Goal: Information Seeking & Learning: Learn about a topic

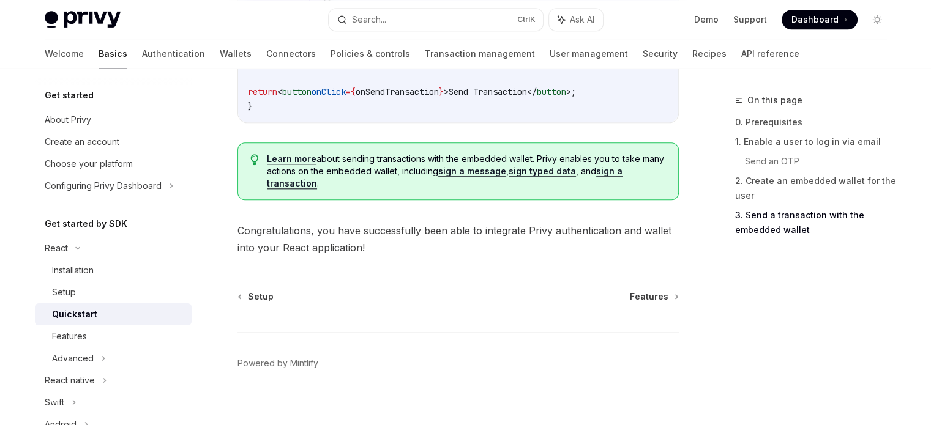
scroll to position [1352, 0]
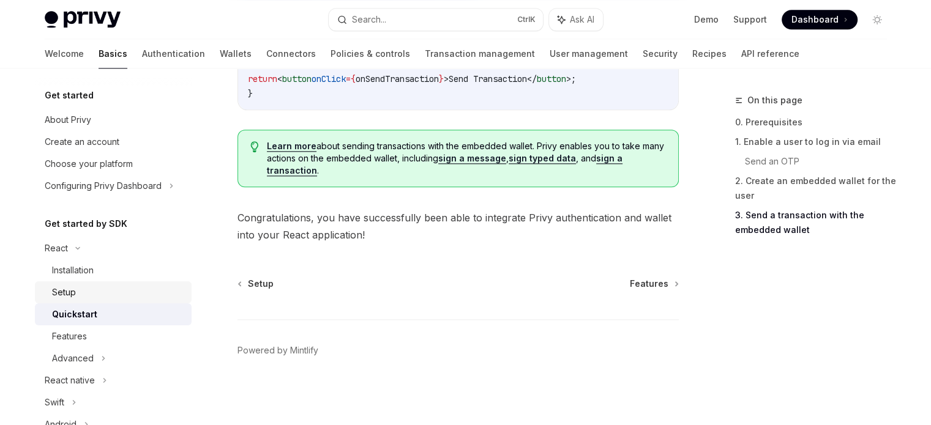
click at [66, 288] on div "Setup" at bounding box center [64, 292] width 24 height 15
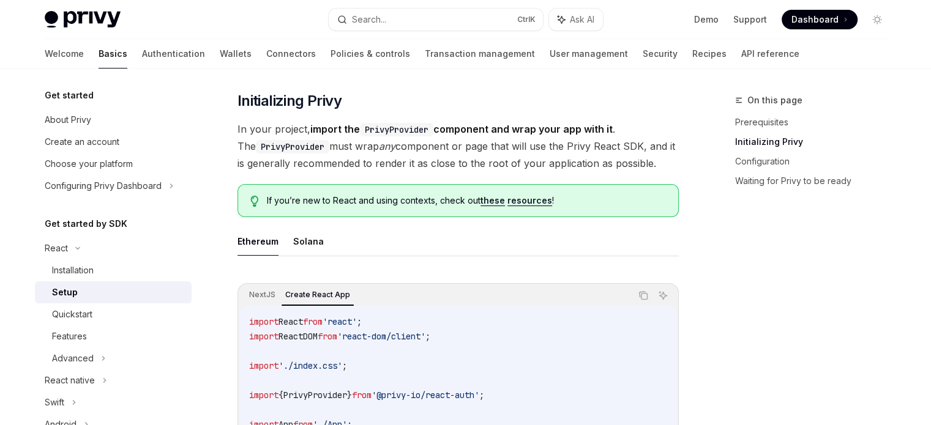
scroll to position [163, 0]
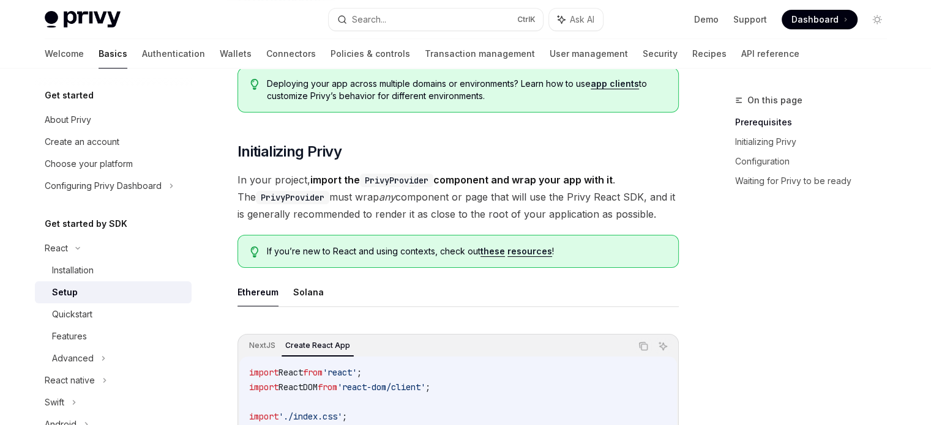
click at [340, 291] on ul "Ethereum Solana" at bounding box center [458, 292] width 441 height 29
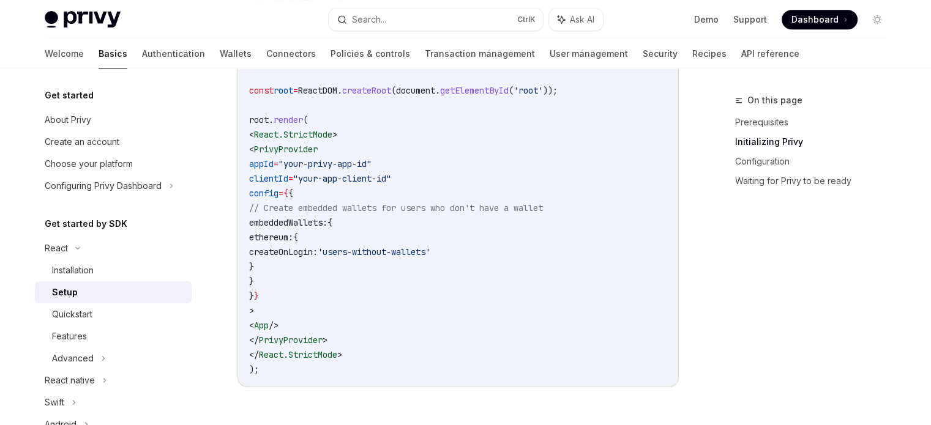
scroll to position [591, 0]
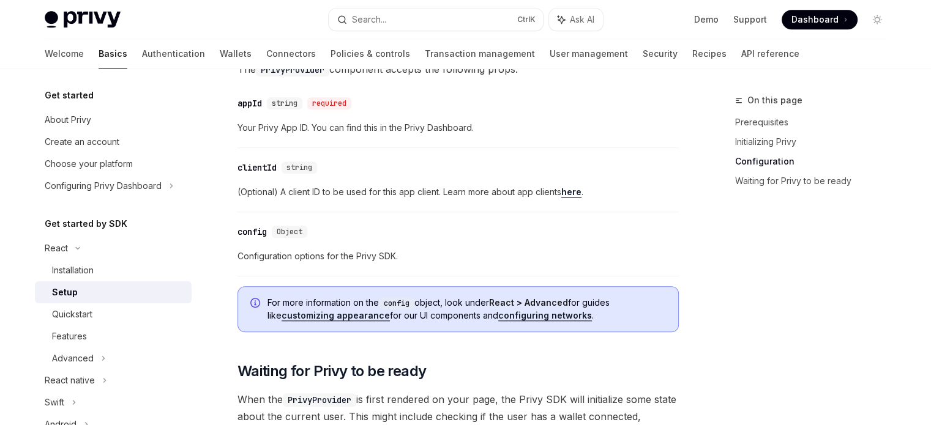
scroll to position [1007, 0]
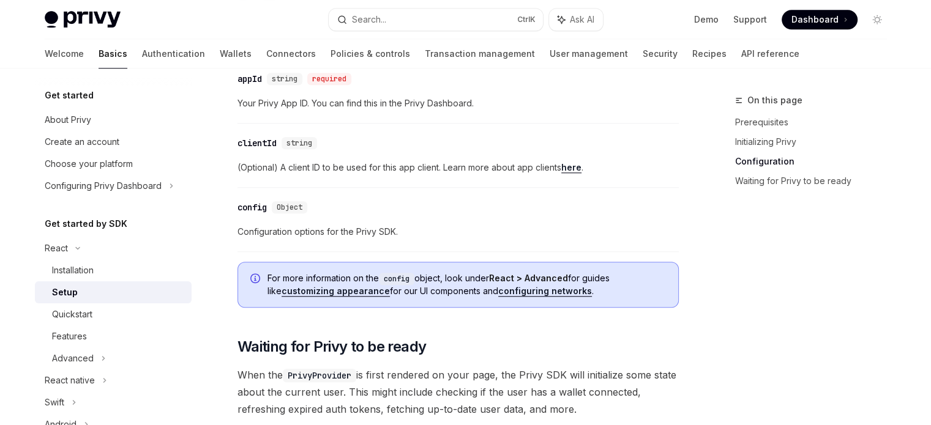
click at [577, 166] on link "here" at bounding box center [571, 167] width 20 height 11
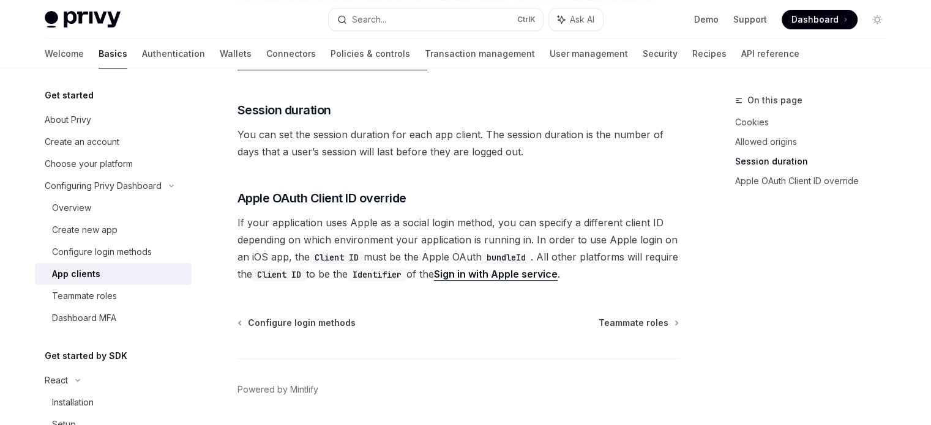
scroll to position [553, 0]
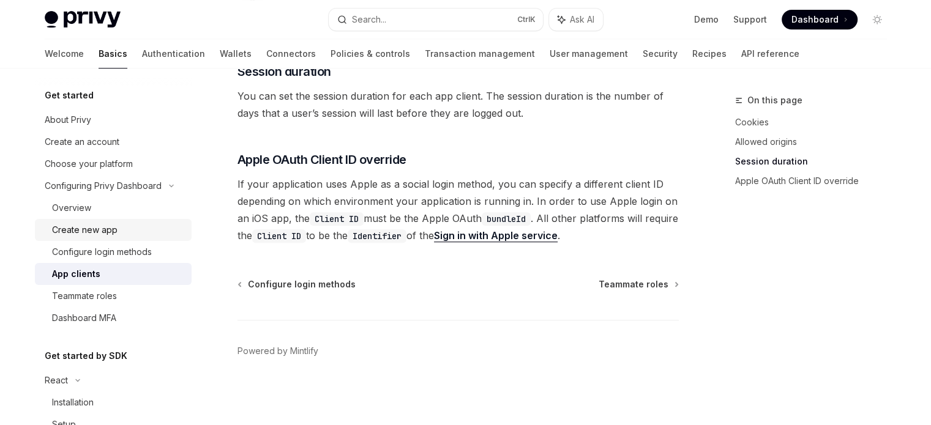
click at [98, 236] on div "Create new app" at bounding box center [85, 230] width 66 height 15
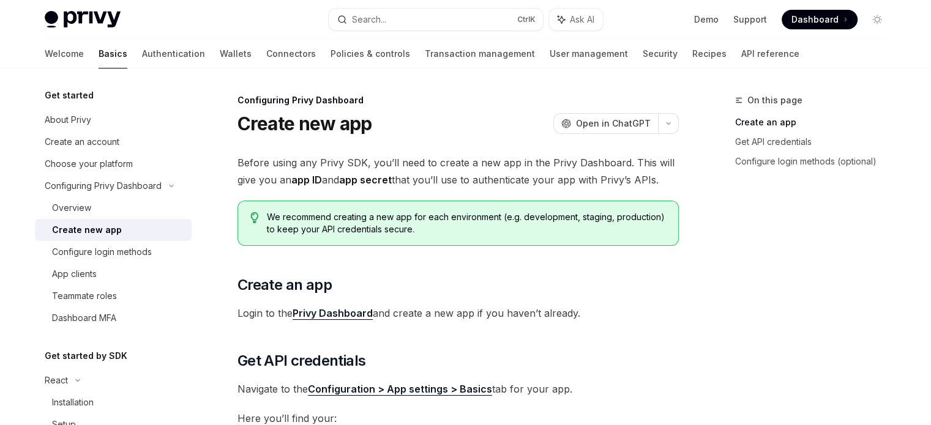
click at [407, 268] on div "Before using any Privy SDK, you’ll need to create a new app in the Privy Dashbo…" at bounding box center [458, 417] width 441 height 527
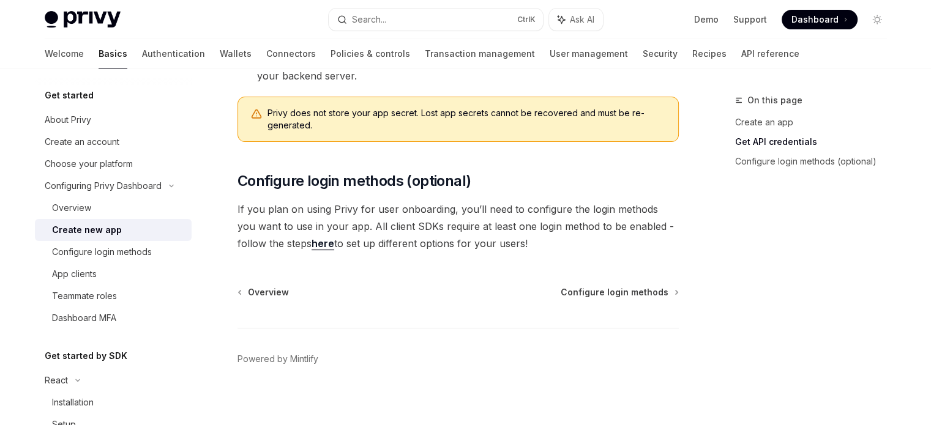
scroll to position [436, 0]
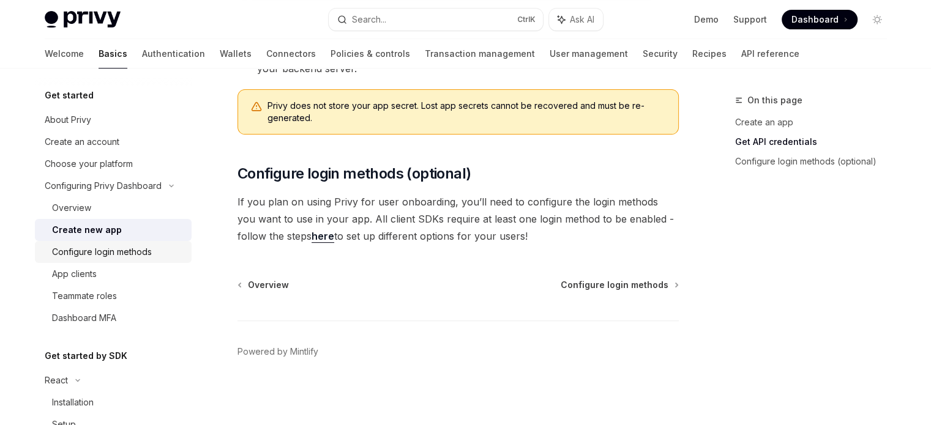
click at [116, 249] on div "Configure login methods" at bounding box center [102, 252] width 100 height 15
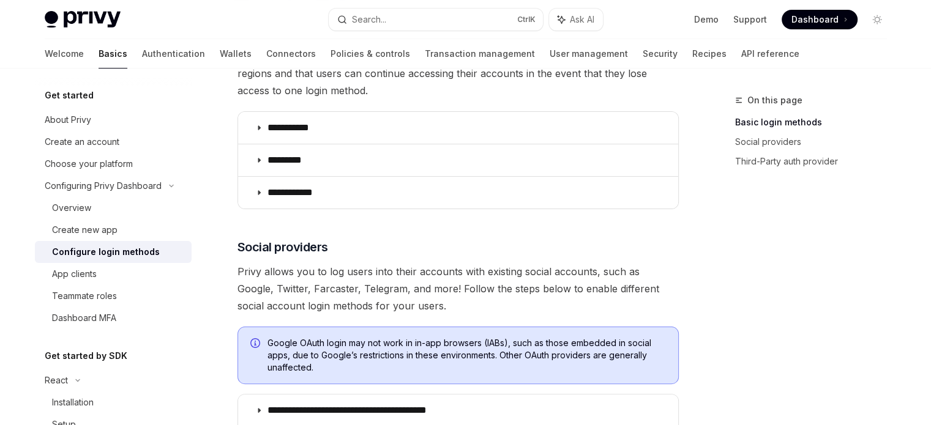
scroll to position [220, 0]
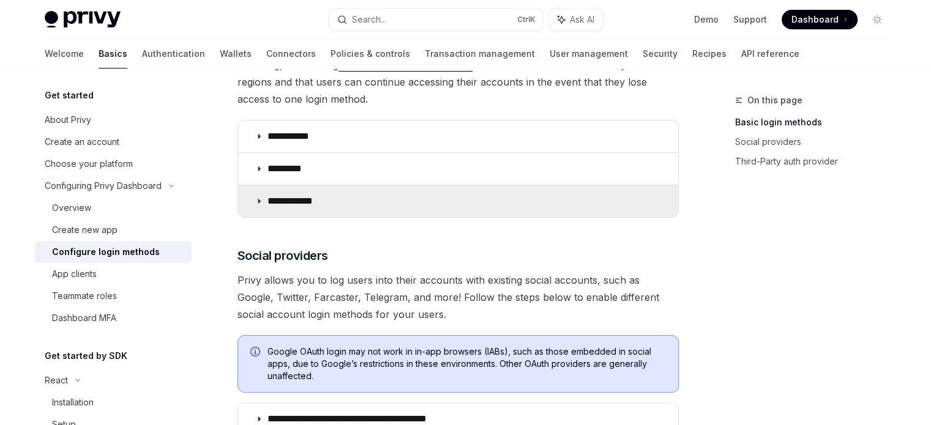
click at [376, 195] on summary "**********" at bounding box center [458, 202] width 440 height 32
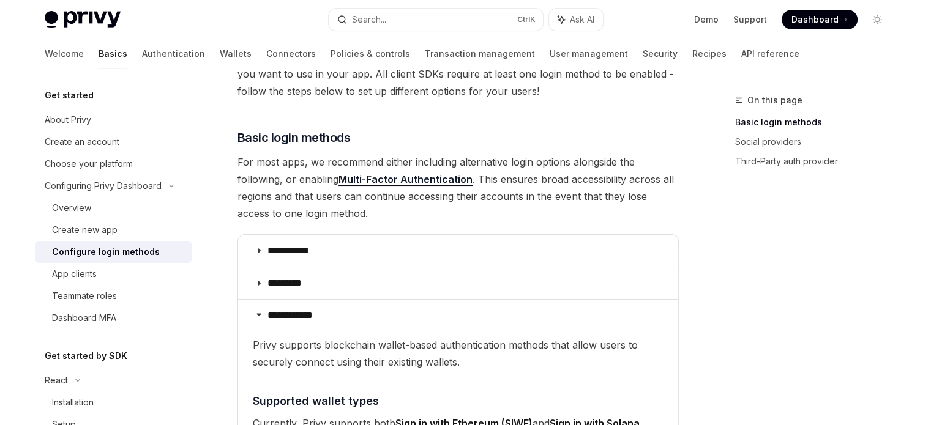
scroll to position [99, 0]
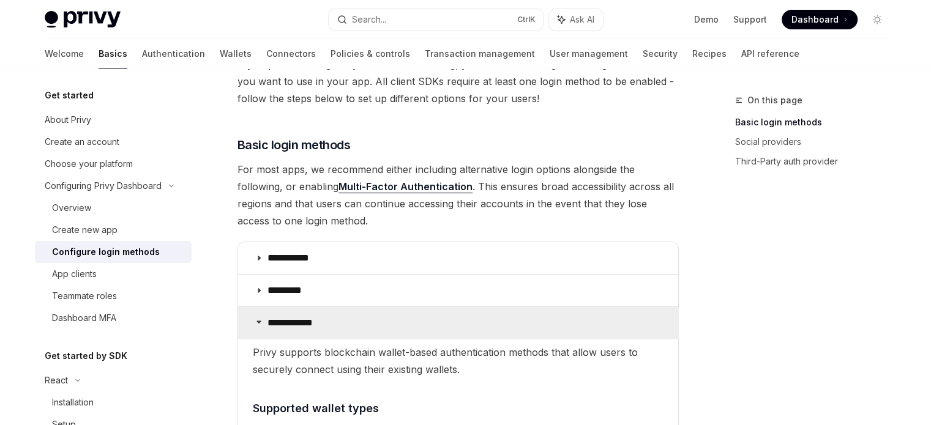
click at [264, 328] on summary "**********" at bounding box center [458, 323] width 440 height 32
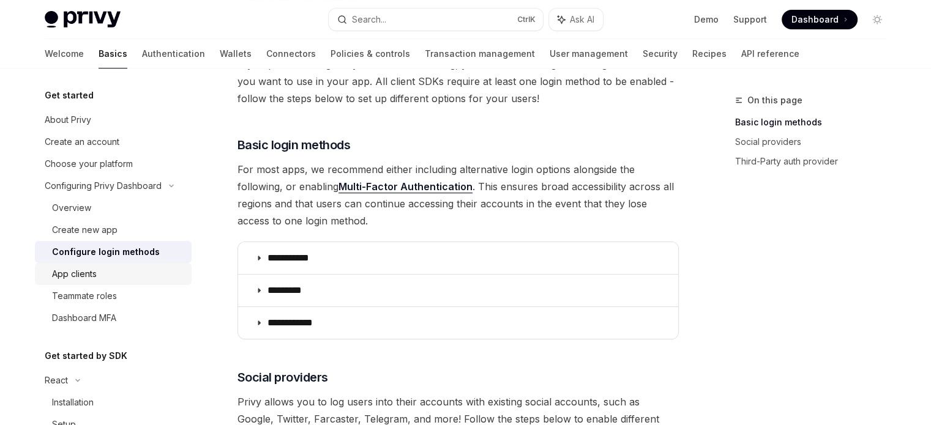
click at [75, 277] on div "App clients" at bounding box center [74, 274] width 45 height 15
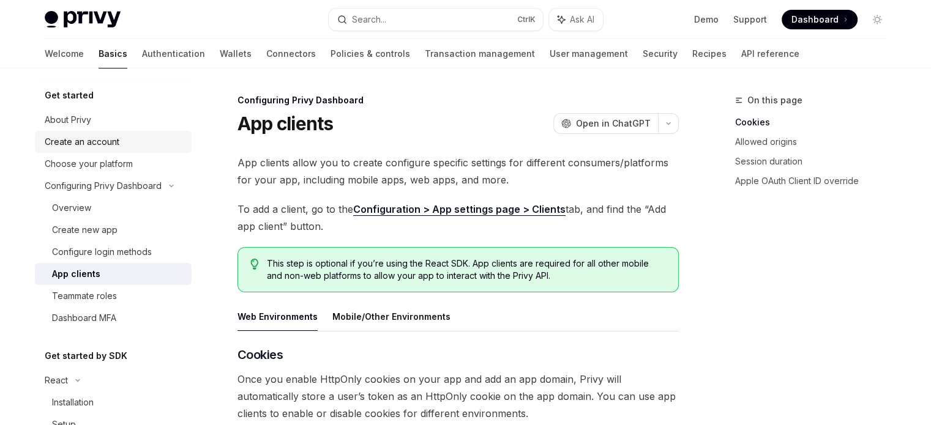
click at [93, 146] on div "Create an account" at bounding box center [82, 142] width 75 height 15
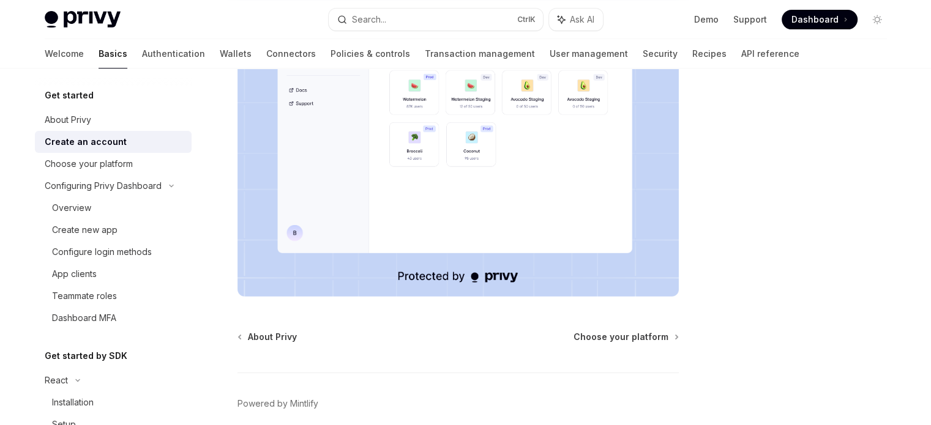
scroll to position [332, 0]
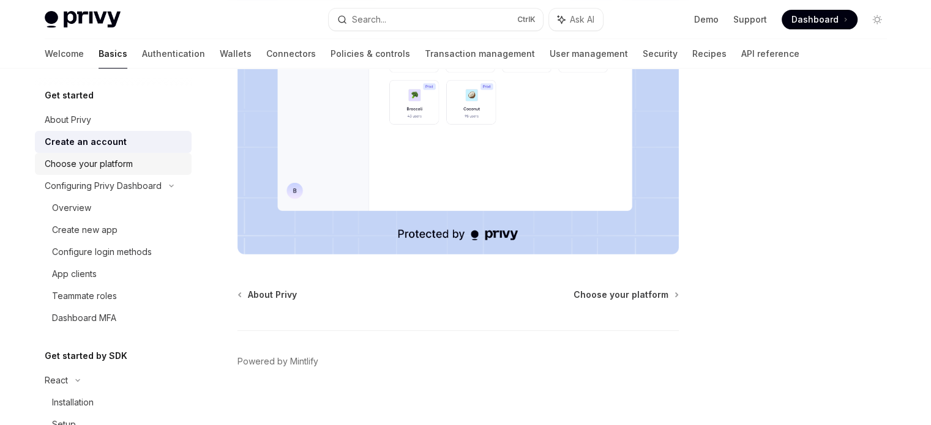
click at [81, 168] on div "Choose your platform" at bounding box center [89, 164] width 88 height 15
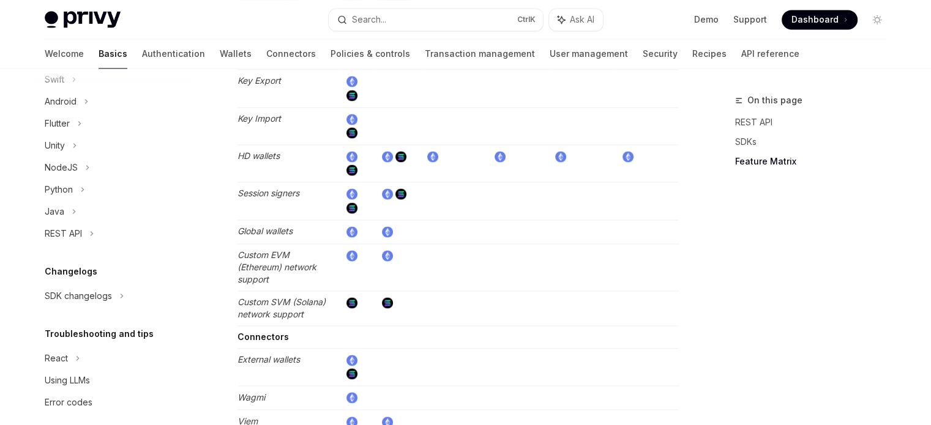
scroll to position [468, 0]
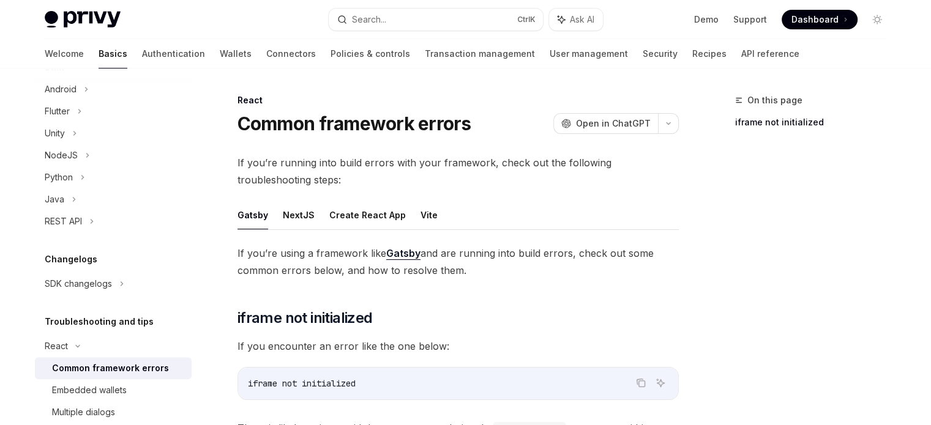
scroll to position [578, 0]
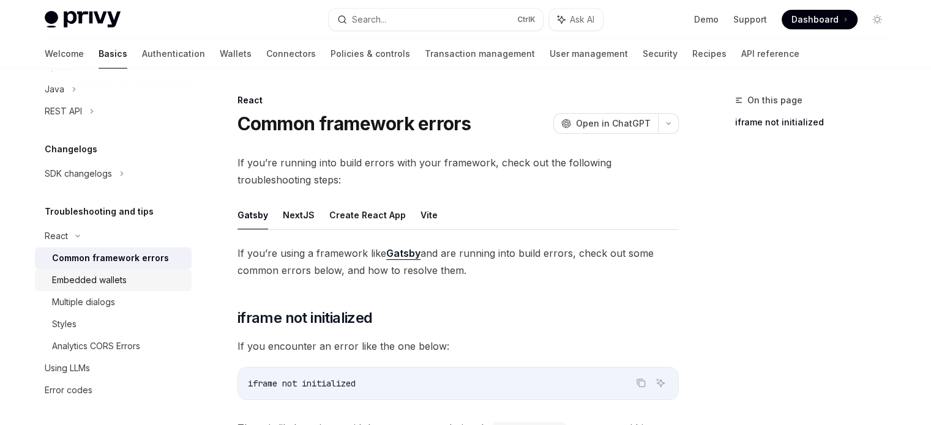
click at [82, 281] on div "Embedded wallets" at bounding box center [89, 280] width 75 height 15
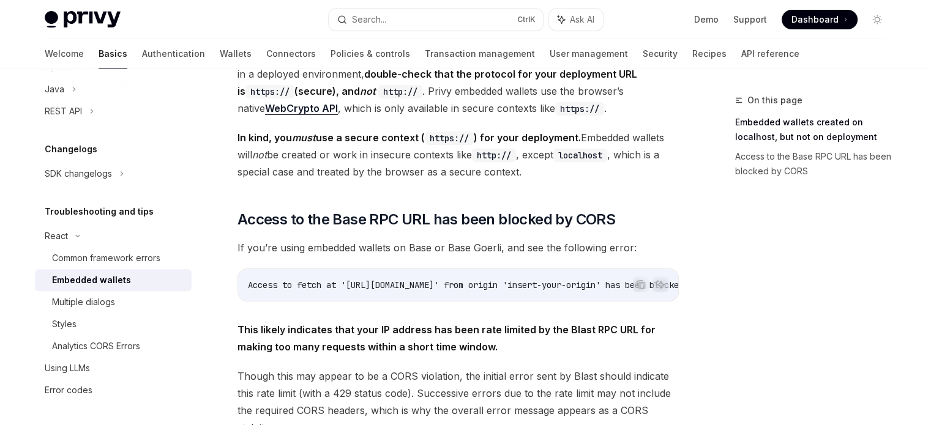
scroll to position [298, 0]
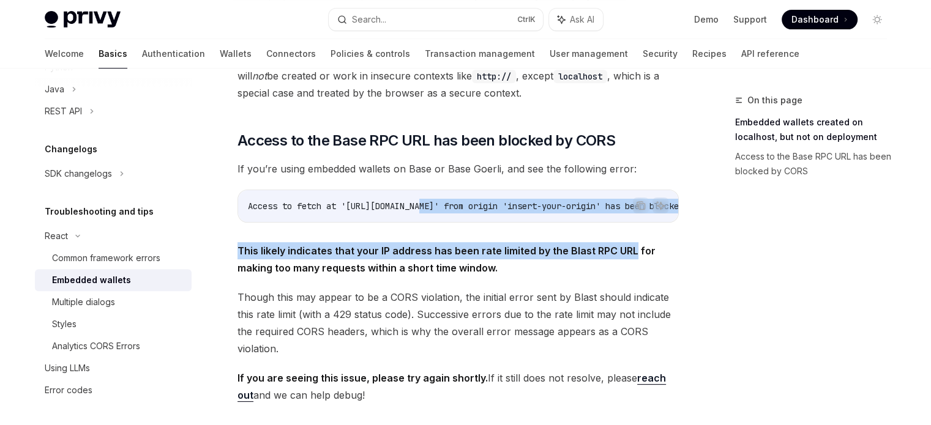
drag, startPoint x: 429, startPoint y: 200, endPoint x: 632, endPoint y: 217, distance: 203.3
click at [632, 217] on div "If you’re running into issues with creating and using embedded wallets in your …" at bounding box center [458, 130] width 441 height 547
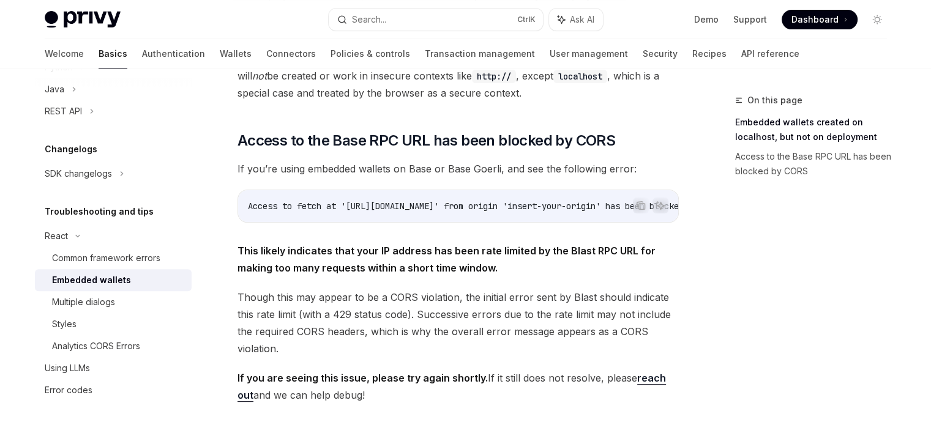
click at [753, 237] on div "On this page Embedded wallets created on localhost, but not on deployment Acces…" at bounding box center [804, 259] width 186 height 332
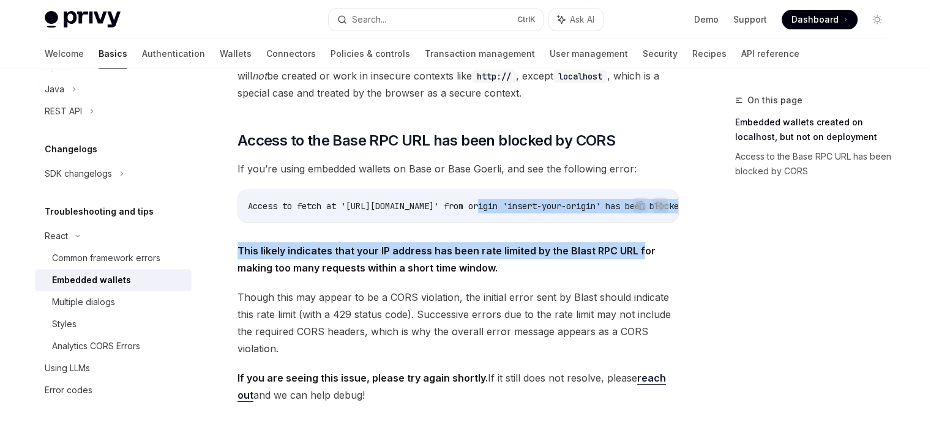
drag, startPoint x: 488, startPoint y: 201, endPoint x: 642, endPoint y: 222, distance: 155.8
click at [642, 222] on div "If you’re running into issues with creating and using embedded wallets in your …" at bounding box center [458, 130] width 441 height 547
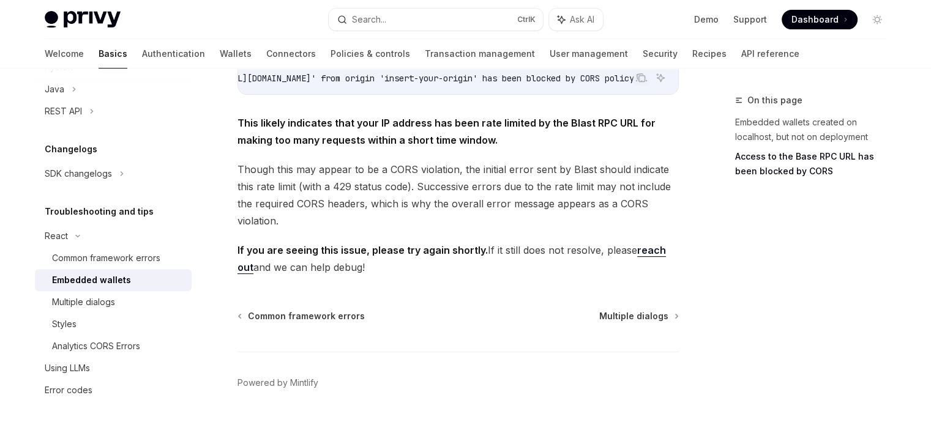
scroll to position [443, 0]
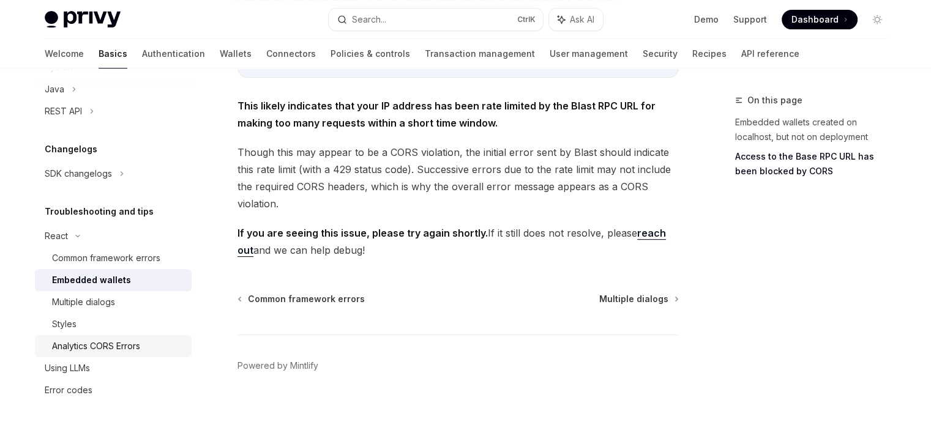
click at [100, 346] on div "Analytics CORS Errors" at bounding box center [96, 346] width 88 height 15
type textarea "*"
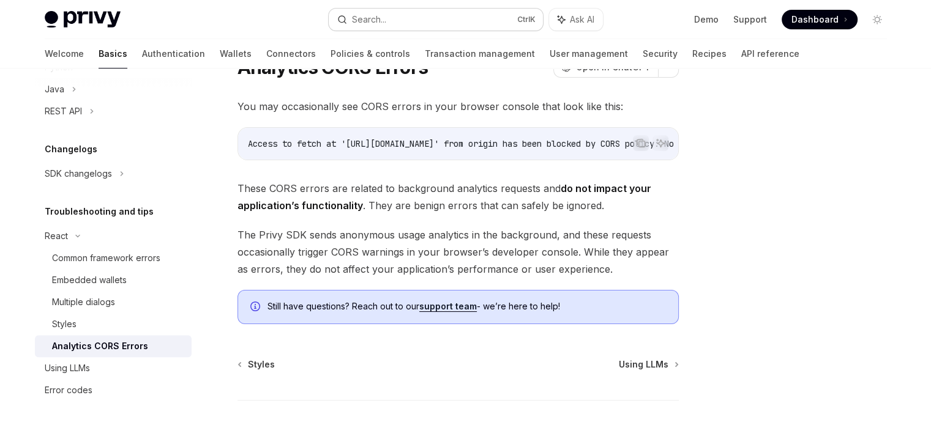
click at [367, 23] on div "Search..." at bounding box center [369, 19] width 34 height 15
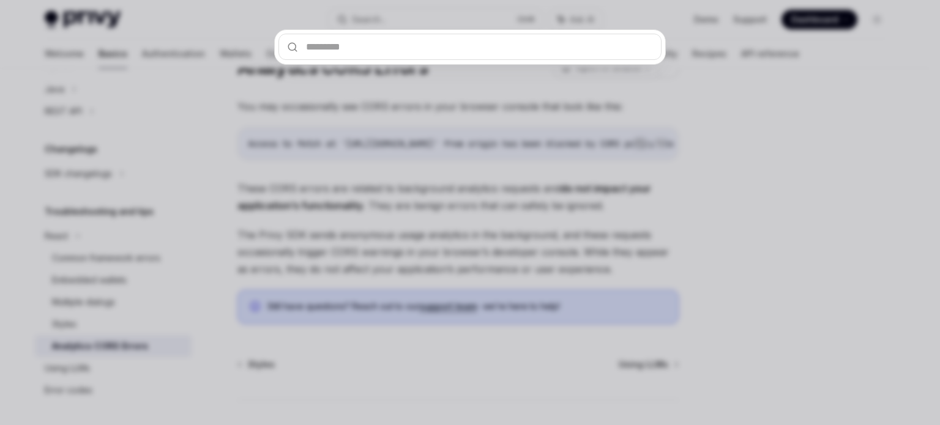
type input "**********"
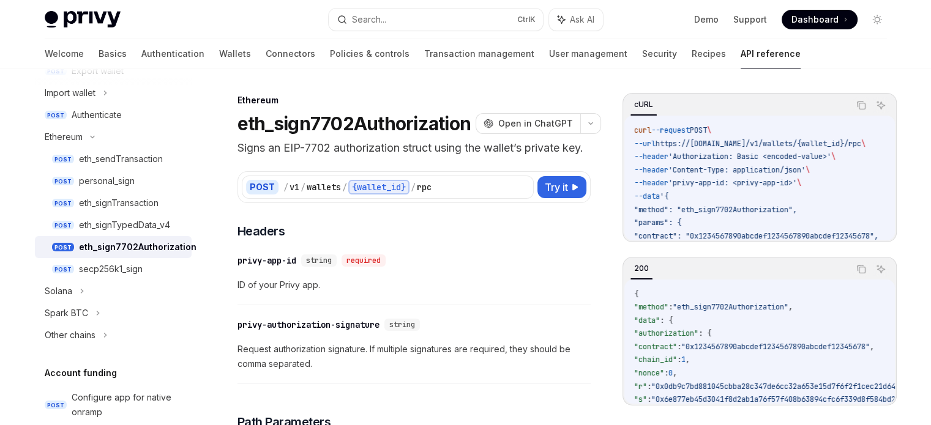
drag, startPoint x: 896, startPoint y: 154, endPoint x: 910, endPoint y: 228, distance: 76.0
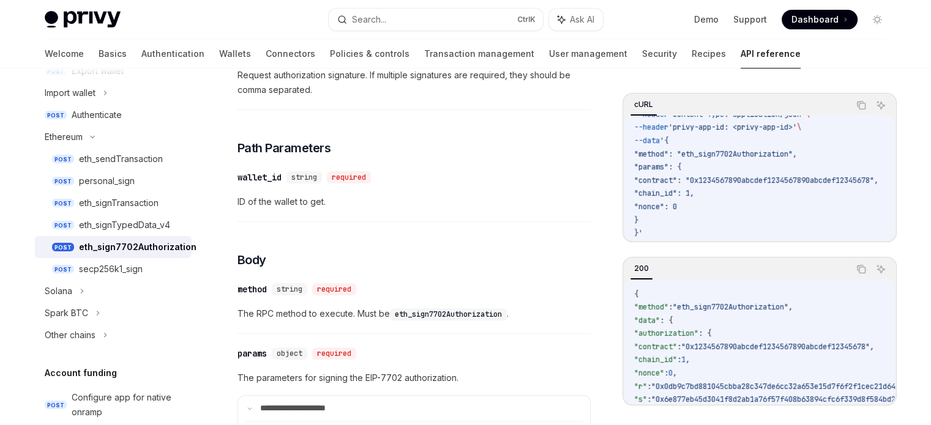
scroll to position [272, 0]
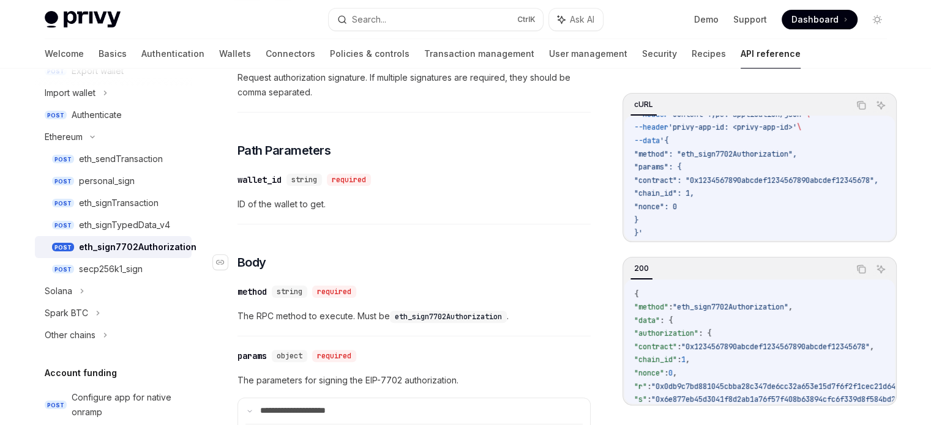
click at [375, 271] on h3 "​ Body" at bounding box center [414, 262] width 353 height 17
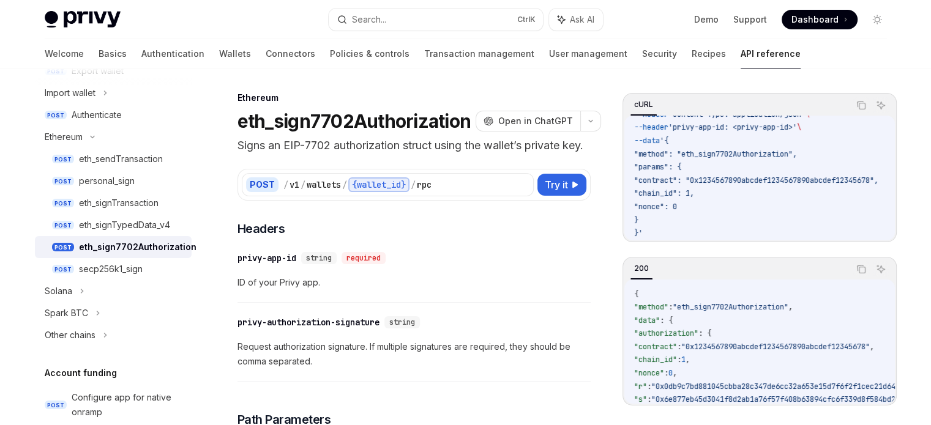
scroll to position [0, 0]
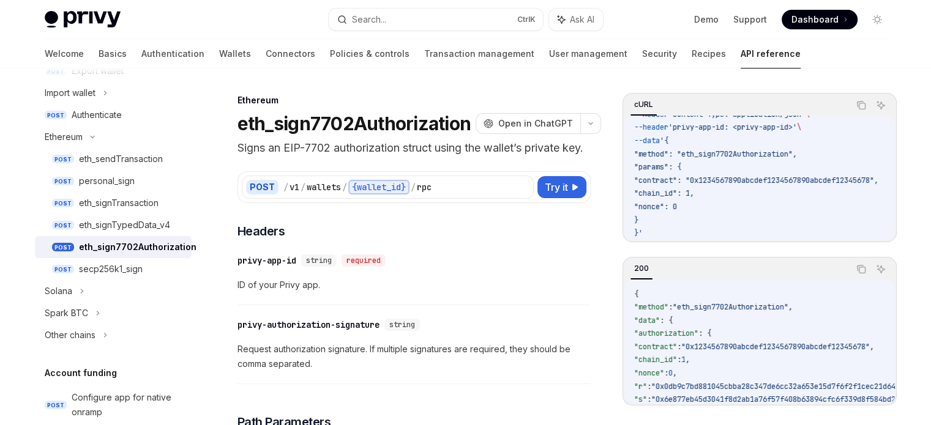
click at [137, 196] on div "eth_signTransaction" at bounding box center [119, 203] width 80 height 15
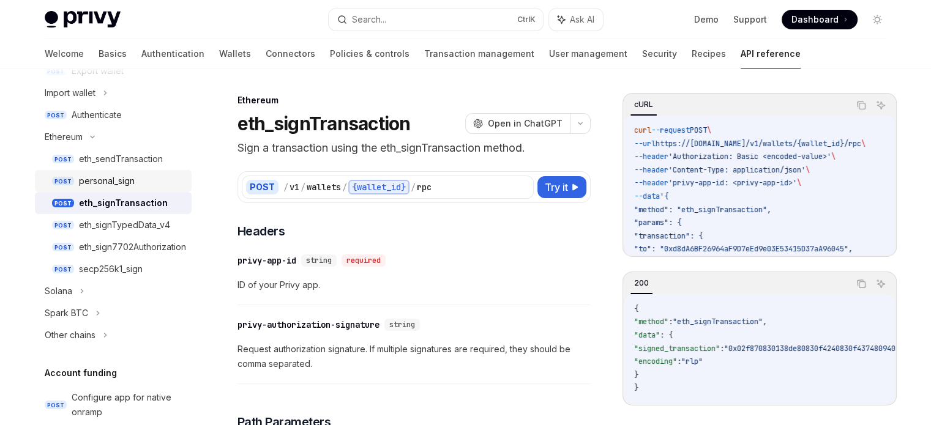
click at [126, 188] on div "personal_sign" at bounding box center [107, 181] width 56 height 15
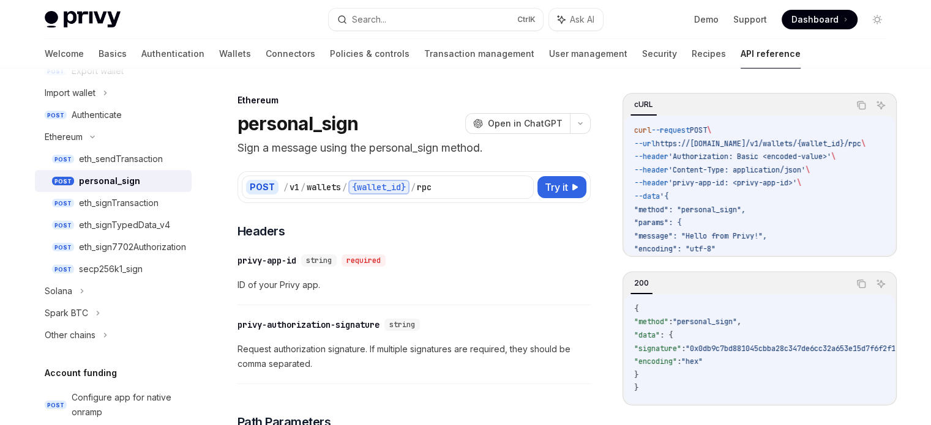
click at [126, 188] on div "personal_sign" at bounding box center [109, 181] width 61 height 15
click at [137, 169] on link "POST eth_sendTransaction" at bounding box center [113, 159] width 157 height 22
type textarea "*"
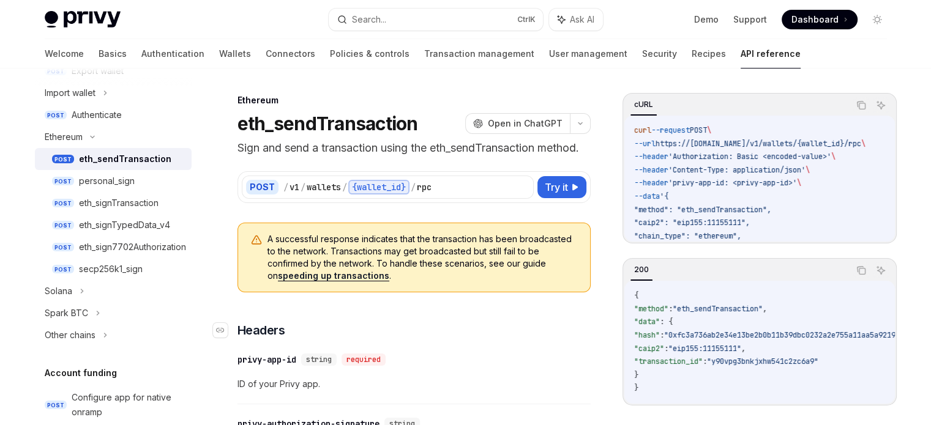
click at [413, 326] on h3 "​ Headers" at bounding box center [414, 330] width 353 height 17
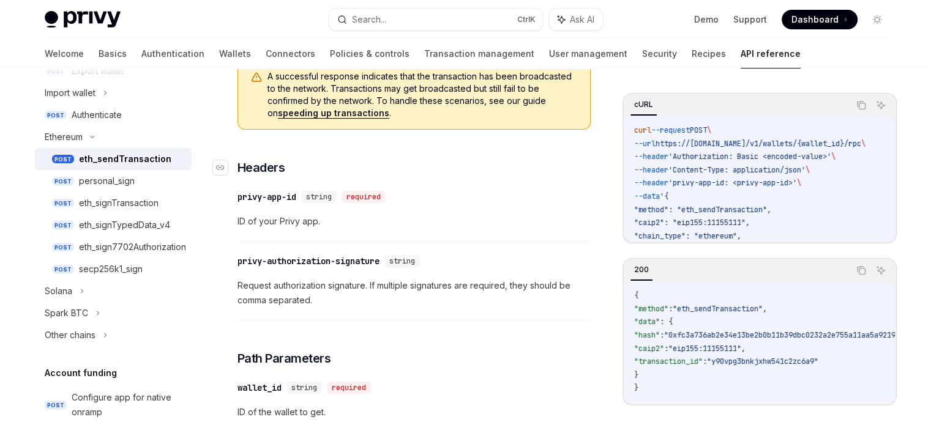
scroll to position [171, 0]
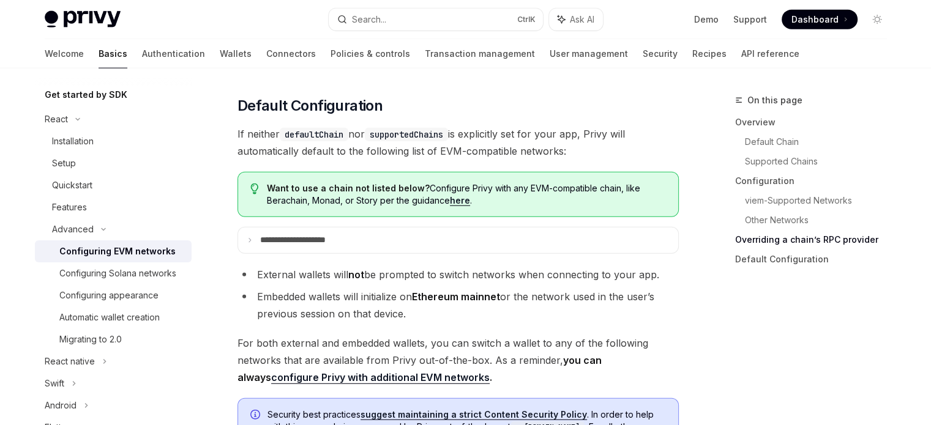
scroll to position [128, 0]
click at [76, 161] on div "Setup" at bounding box center [118, 164] width 132 height 15
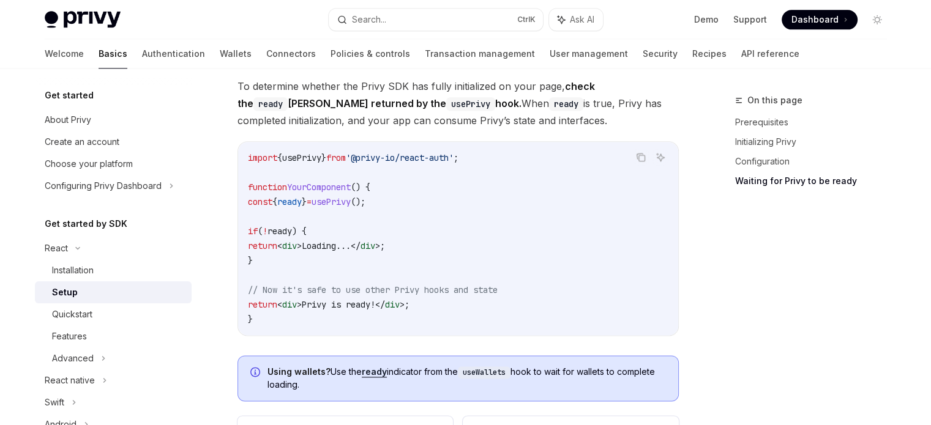
scroll to position [1421, 0]
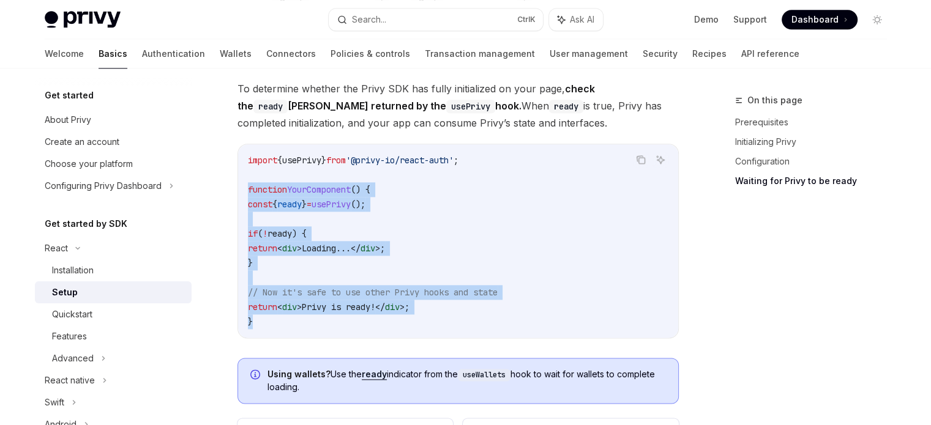
drag, startPoint x: 265, startPoint y: 310, endPoint x: 227, endPoint y: 170, distance: 145.2
copy code "function YourComponent () { const { ready } = usePrivy (); if ( ! ready ) { ret…"
click at [394, 239] on code "import { usePrivy } from '@privy-io/react-auth' ; function YourComponent () { c…" at bounding box center [458, 241] width 421 height 176
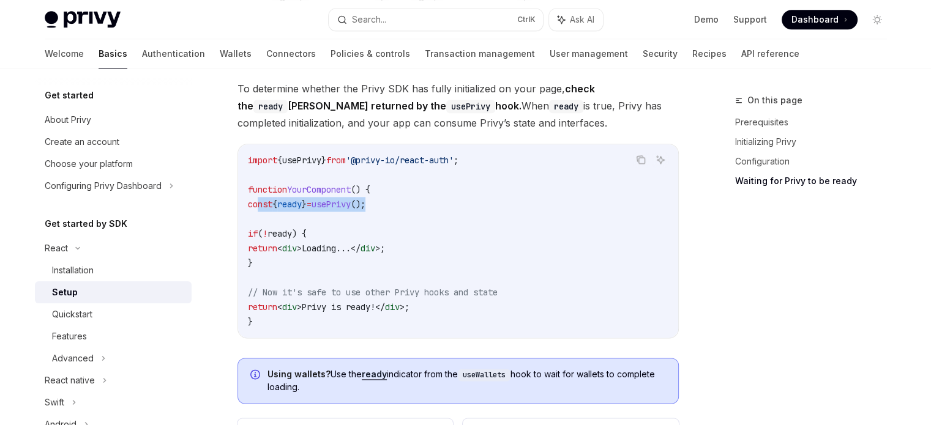
drag, startPoint x: 259, startPoint y: 186, endPoint x: 402, endPoint y: 182, distance: 142.7
click at [402, 182] on code "import { usePrivy } from '@privy-io/react-auth' ; function YourComponent () { c…" at bounding box center [458, 241] width 421 height 176
copy span "const { ready } = usePrivy ();"
